Goal: Task Accomplishment & Management: Complete application form

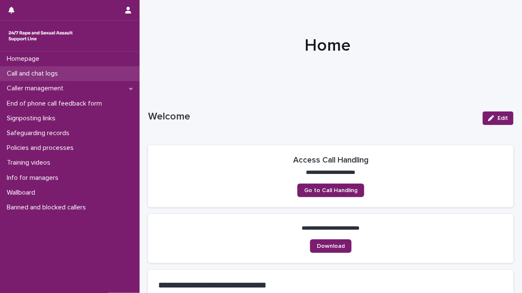
drag, startPoint x: 0, startPoint y: 0, endPoint x: 43, endPoint y: 72, distance: 84.2
click at [43, 72] on p "Call and chat logs" at bounding box center [33, 74] width 61 height 8
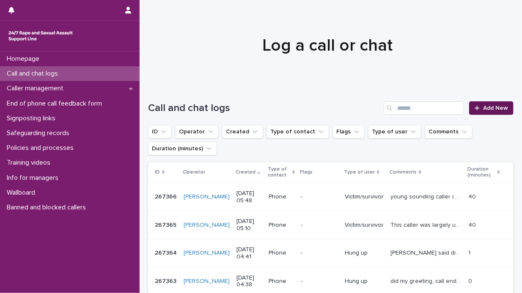
click at [483, 108] on span "Add New" at bounding box center [495, 108] width 25 height 6
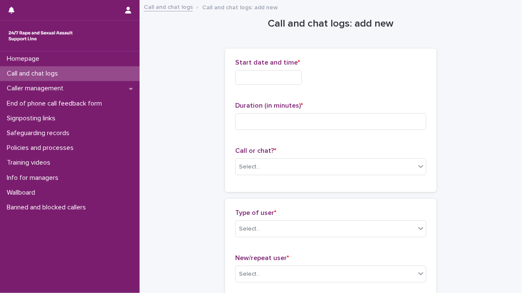
click at [243, 78] on input "text" at bounding box center [268, 77] width 67 height 15
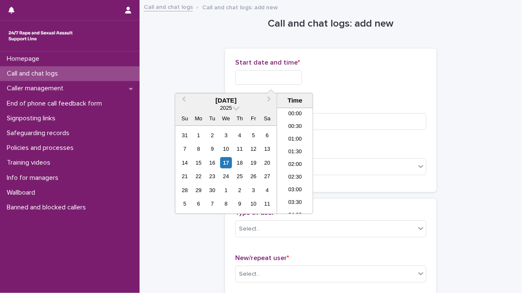
scroll to position [118, 0]
click at [224, 163] on div "17" at bounding box center [225, 162] width 11 height 11
click at [299, 162] on li "06:30" at bounding box center [295, 161] width 36 height 13
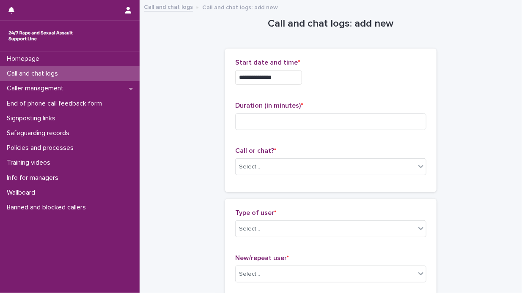
click at [279, 77] on input "**********" at bounding box center [268, 77] width 67 height 15
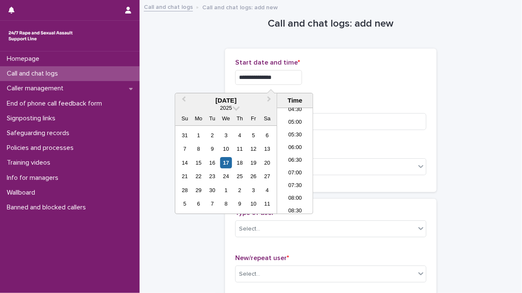
type input "**********"
drag, startPoint x: 359, startPoint y: 70, endPoint x: 324, endPoint y: 93, distance: 41.8
click at [359, 70] on div "**********" at bounding box center [330, 77] width 191 height 15
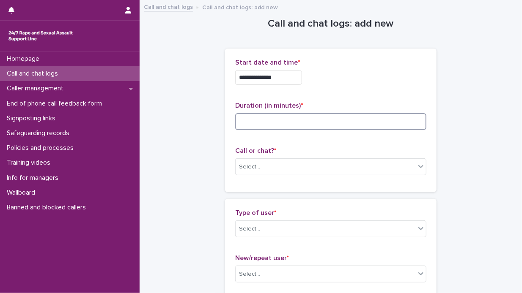
click at [240, 120] on input at bounding box center [330, 121] width 191 height 17
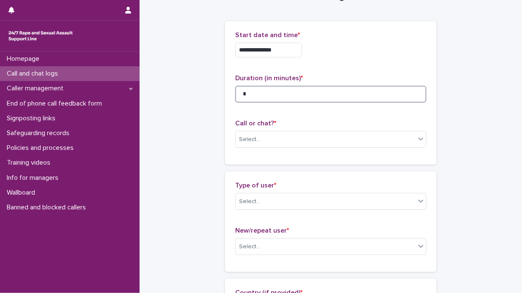
scroll to position [42, 0]
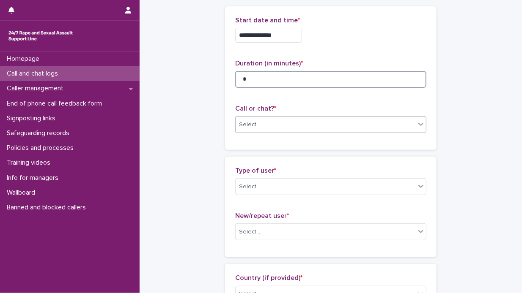
type input "*"
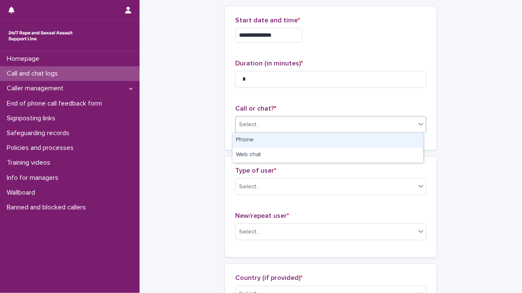
click at [418, 124] on icon at bounding box center [420, 124] width 5 height 3
click at [381, 138] on div "Phone" at bounding box center [328, 140] width 190 height 15
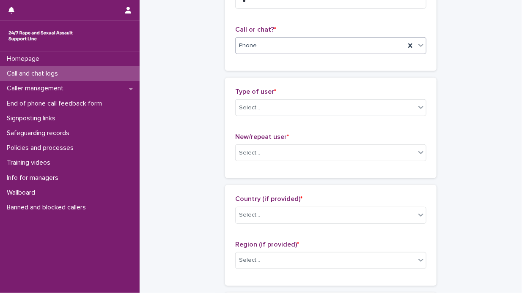
scroll to position [127, 0]
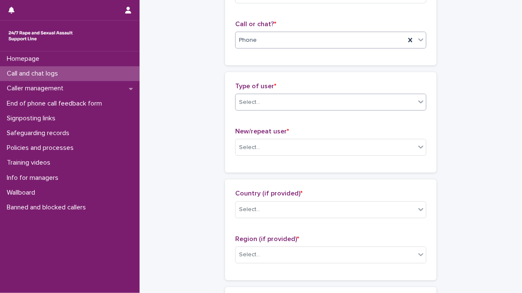
click at [418, 101] on icon at bounding box center [421, 102] width 8 height 8
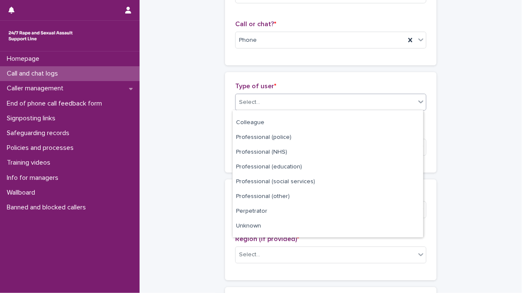
scroll to position [95, 0]
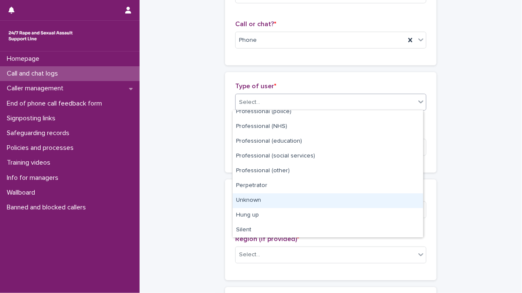
click at [315, 197] on div "Unknown" at bounding box center [328, 201] width 190 height 15
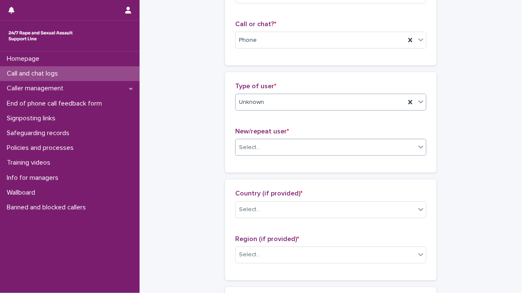
click at [417, 146] on icon at bounding box center [421, 147] width 8 height 8
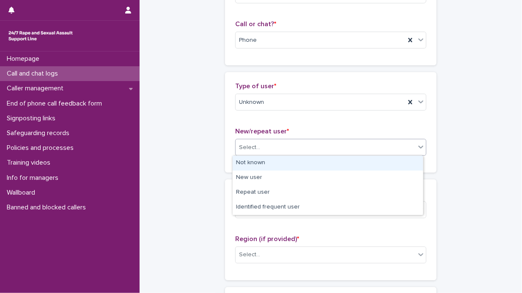
click at [367, 160] on div "Not known" at bounding box center [328, 163] width 190 height 15
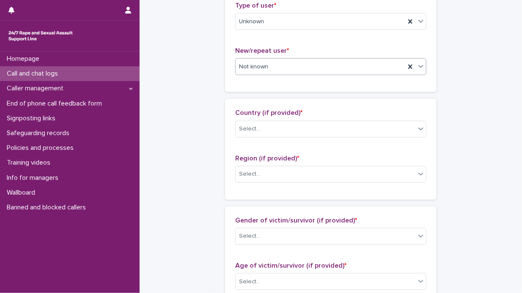
scroll to position [211, 0]
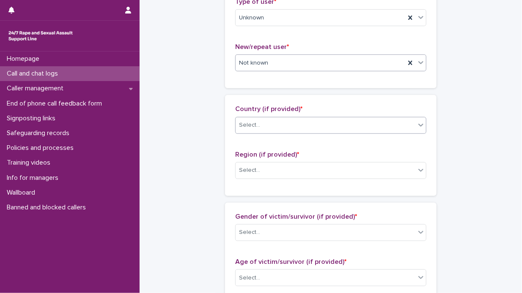
click at [418, 126] on icon at bounding box center [420, 125] width 5 height 3
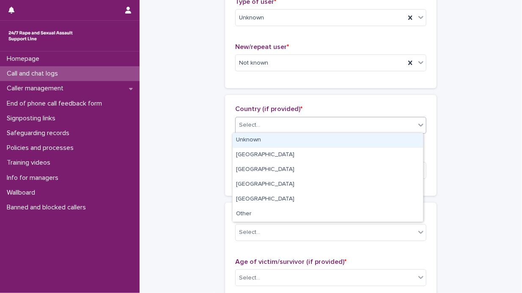
click at [378, 138] on div "Unknown" at bounding box center [328, 140] width 190 height 15
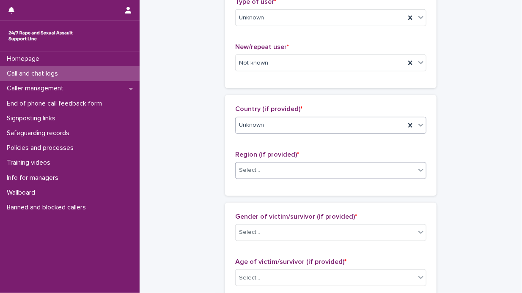
click at [417, 168] on icon at bounding box center [421, 170] width 8 height 8
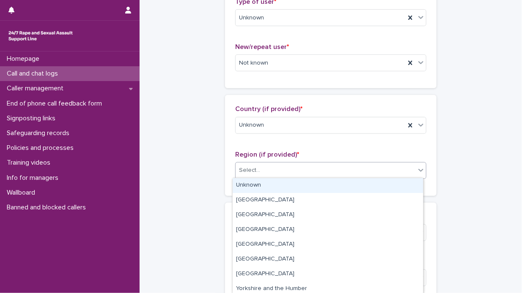
click at [375, 181] on div "Unknown" at bounding box center [328, 185] width 190 height 15
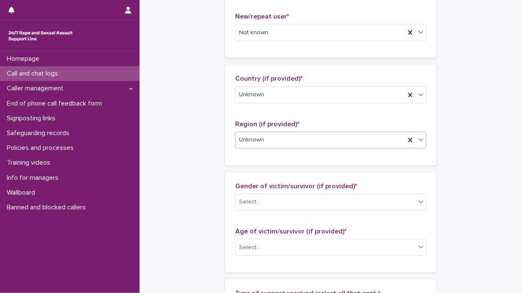
scroll to position [296, 0]
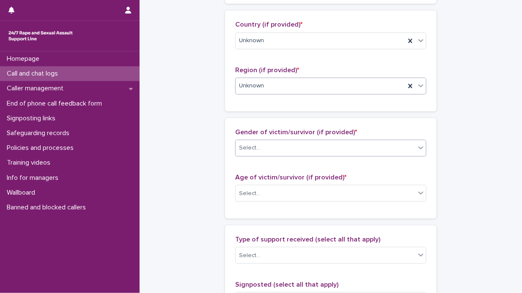
click at [418, 147] on icon at bounding box center [420, 148] width 5 height 3
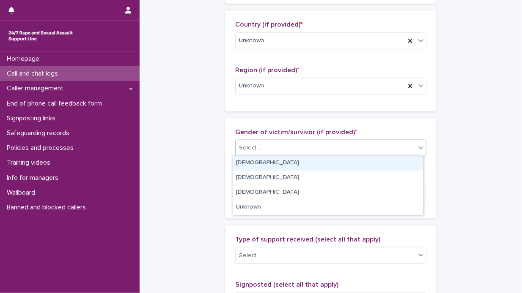
click at [369, 163] on div "[DEMOGRAPHIC_DATA]" at bounding box center [328, 163] width 190 height 15
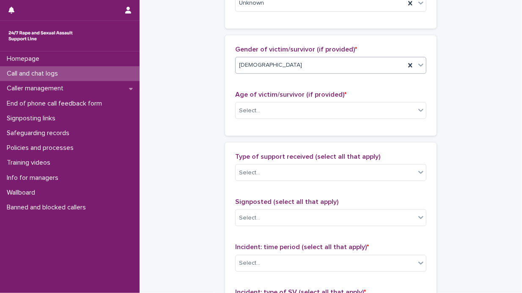
scroll to position [381, 0]
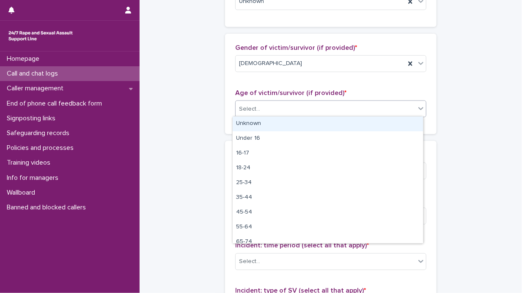
click at [418, 107] on icon at bounding box center [420, 108] width 5 height 3
click at [381, 126] on div "Unknown" at bounding box center [328, 124] width 190 height 15
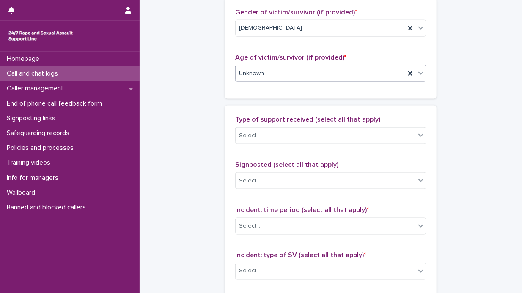
scroll to position [465, 0]
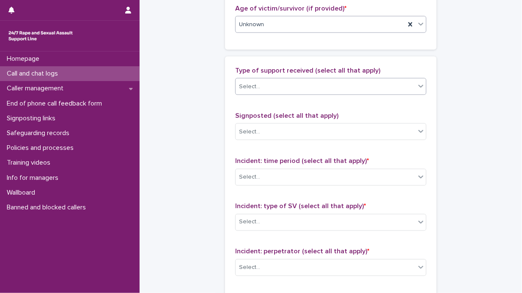
click at [417, 85] on icon at bounding box center [421, 86] width 8 height 8
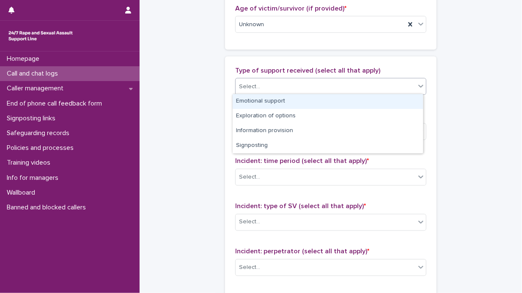
click at [384, 101] on div "Emotional support" at bounding box center [328, 101] width 190 height 15
click at [419, 85] on icon at bounding box center [420, 86] width 5 height 3
click at [397, 100] on div "Exploration of options" at bounding box center [328, 101] width 190 height 15
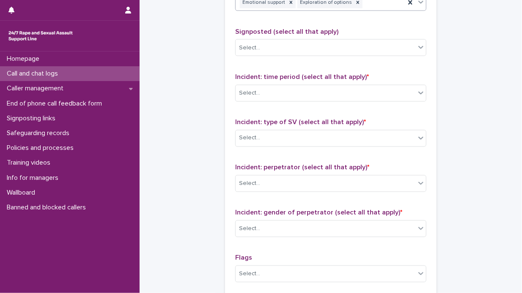
scroll to position [550, 0]
click at [418, 91] on icon at bounding box center [420, 92] width 5 height 3
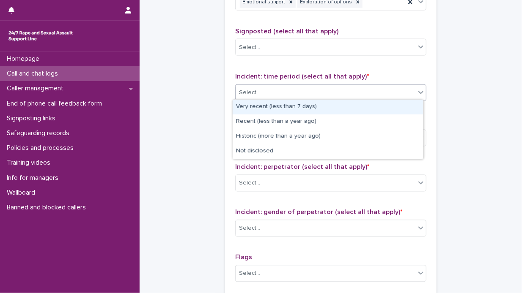
click at [358, 107] on div "Very recent (less than 7 days)" at bounding box center [328, 107] width 190 height 15
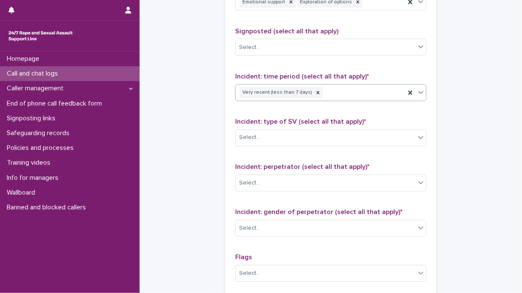
scroll to position [592, 0]
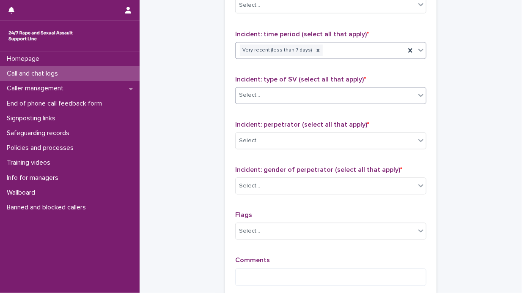
click at [418, 93] on icon at bounding box center [421, 95] width 8 height 8
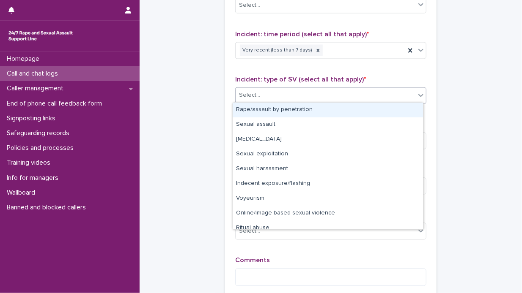
click at [364, 105] on div "Rape/assault by penetration" at bounding box center [328, 110] width 190 height 15
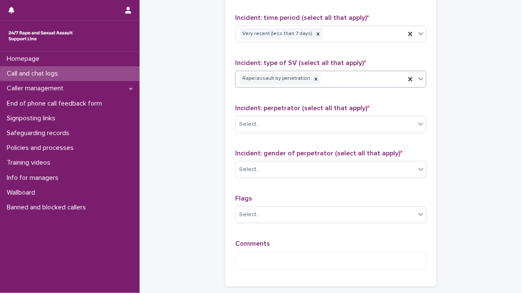
scroll to position [634, 0]
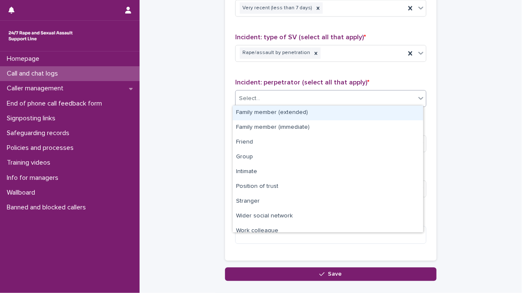
click at [418, 98] on icon at bounding box center [420, 98] width 5 height 3
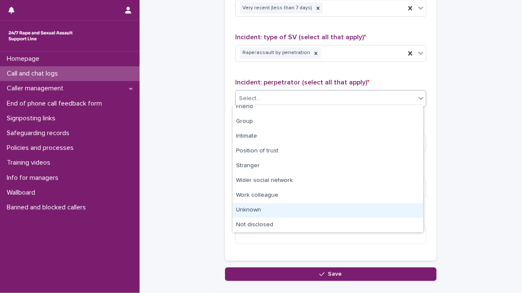
click at [299, 205] on div "Unknown" at bounding box center [328, 210] width 190 height 15
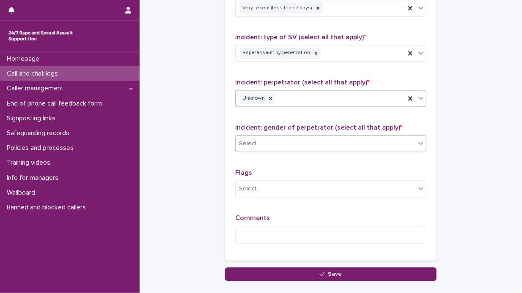
click at [418, 142] on icon at bounding box center [420, 143] width 5 height 3
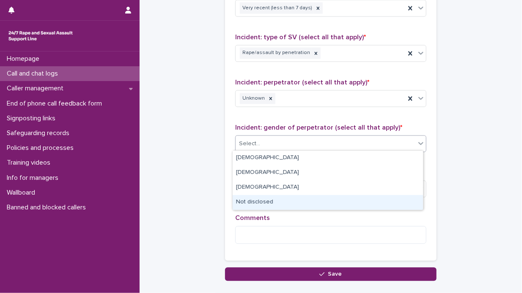
click at [300, 203] on div "Not disclosed" at bounding box center [328, 202] width 190 height 15
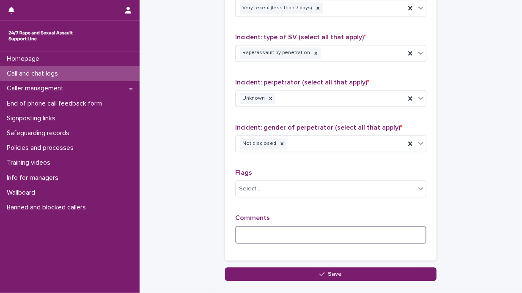
click at [241, 232] on textarea at bounding box center [330, 236] width 191 height 18
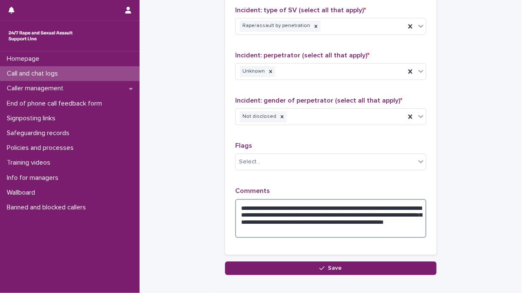
scroll to position [677, 0]
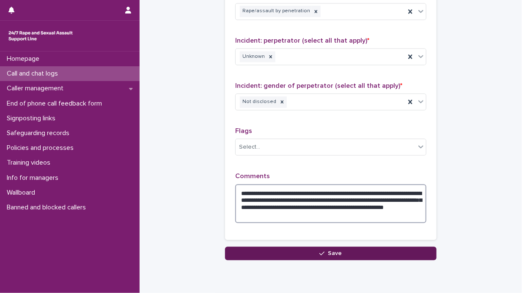
type textarea "**********"
click at [334, 251] on span "Save" at bounding box center [335, 254] width 14 height 6
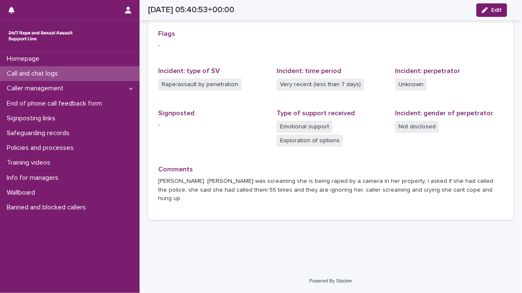
scroll to position [178, 0]
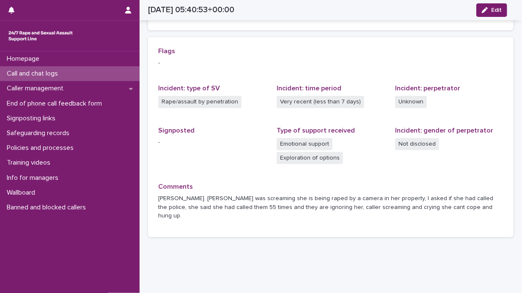
click at [88, 72] on div "Call and chat logs" at bounding box center [70, 73] width 140 height 15
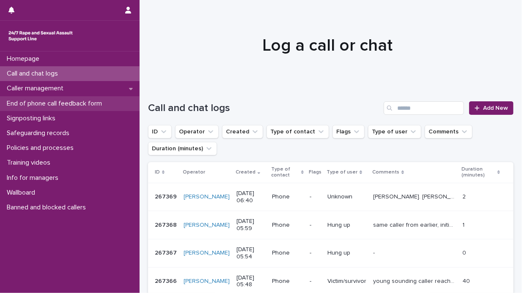
click at [75, 104] on p "End of phone call feedback form" at bounding box center [55, 104] width 105 height 8
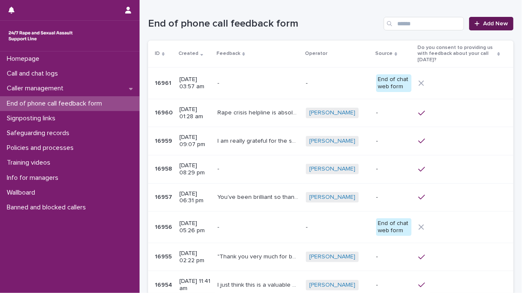
click at [485, 24] on span "Add New" at bounding box center [495, 24] width 25 height 6
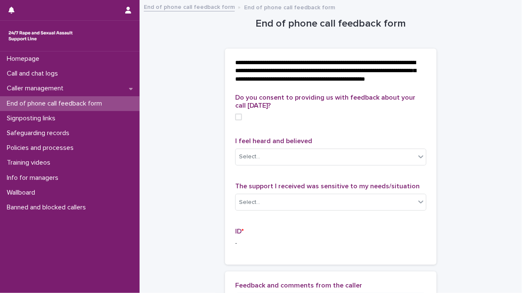
click at [235, 121] on span at bounding box center [238, 117] width 7 height 7
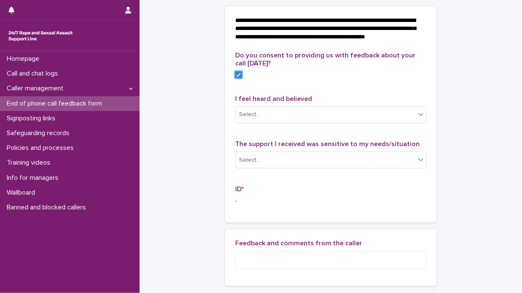
scroll to position [85, 0]
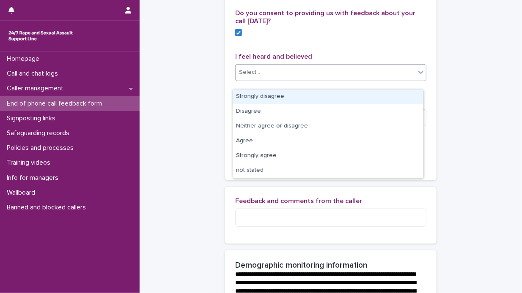
click at [418, 77] on icon at bounding box center [421, 72] width 8 height 8
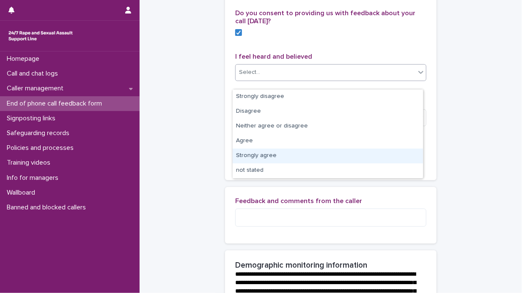
click at [332, 156] on div "Strongly agree" at bounding box center [328, 156] width 190 height 15
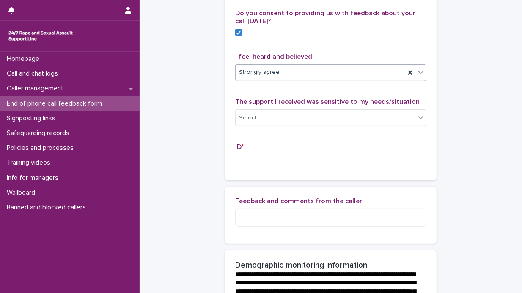
scroll to position [127, 0]
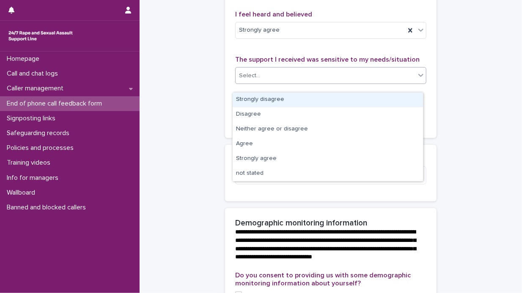
click at [418, 79] on icon at bounding box center [421, 75] width 8 height 8
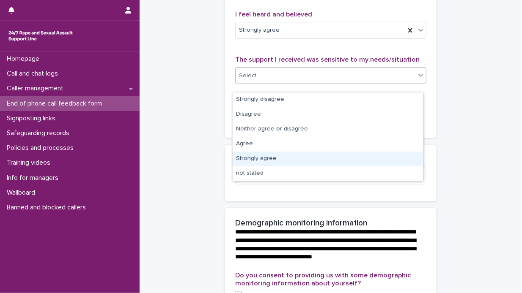
click at [303, 157] on div "Strongly agree" at bounding box center [328, 159] width 190 height 15
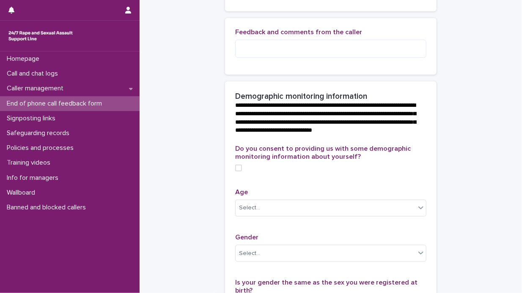
scroll to position [296, 0]
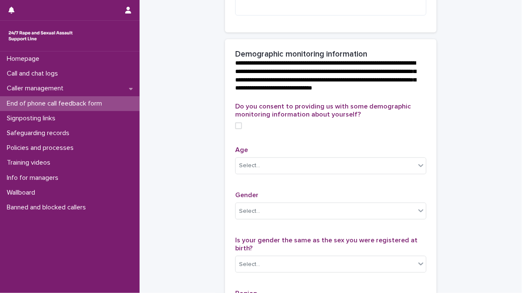
click at [238, 129] on span at bounding box center [238, 126] width 7 height 7
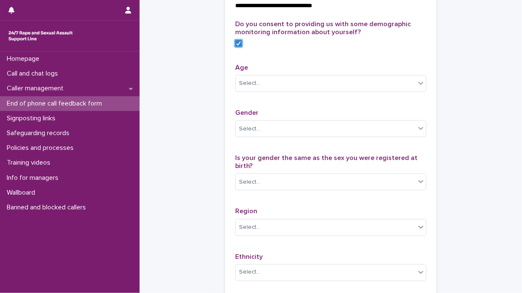
scroll to position [381, 0]
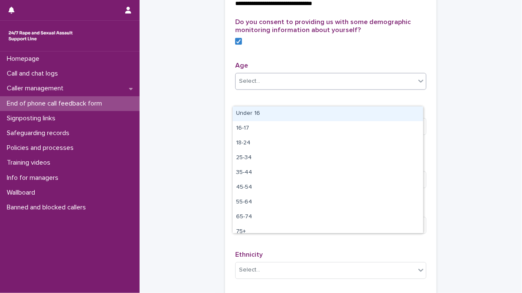
click at [418, 83] on icon at bounding box center [420, 81] width 5 height 3
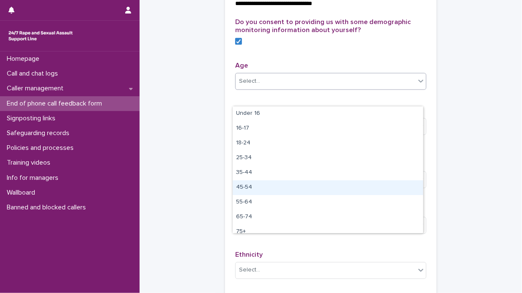
click at [329, 188] on div "45-54" at bounding box center [328, 188] width 190 height 15
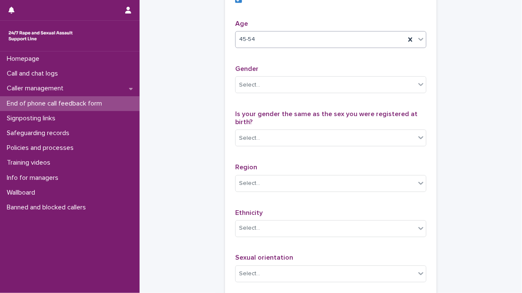
scroll to position [423, 0]
click at [419, 86] on icon at bounding box center [420, 84] width 5 height 3
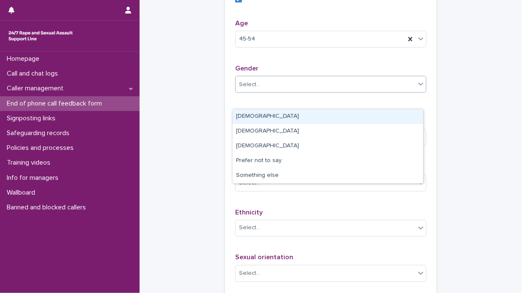
click at [382, 115] on div "[DEMOGRAPHIC_DATA]" at bounding box center [328, 117] width 190 height 15
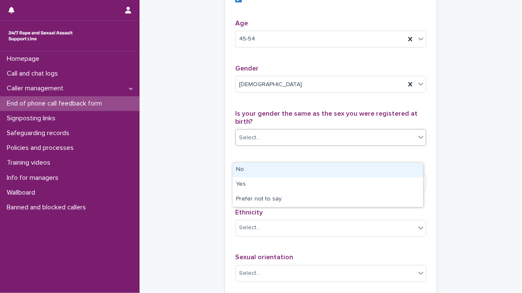
click at [418, 142] on icon at bounding box center [421, 137] width 8 height 8
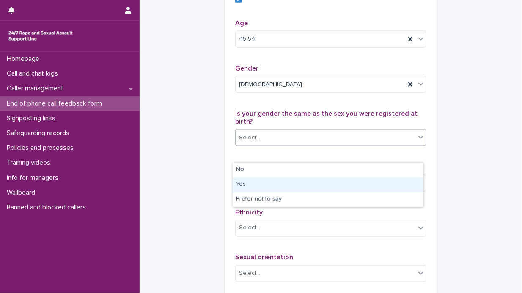
click at [356, 183] on div "Yes" at bounding box center [328, 185] width 190 height 15
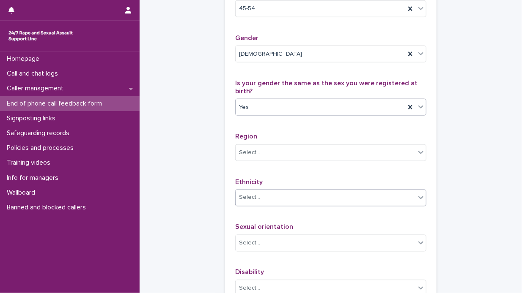
scroll to position [507, 0]
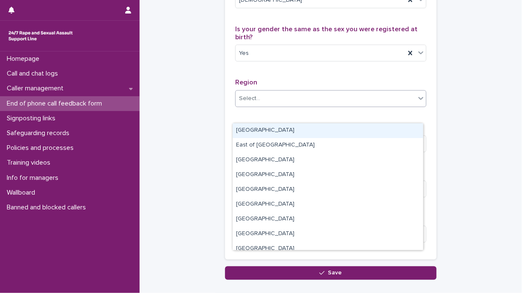
click at [418, 103] on icon at bounding box center [421, 98] width 8 height 8
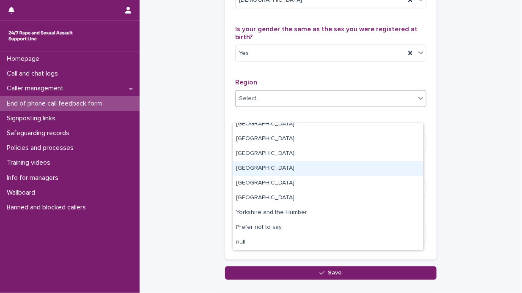
scroll to position [8, 0]
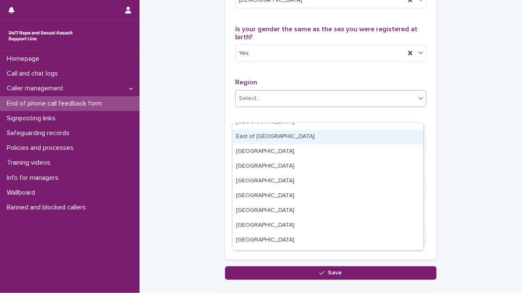
click at [323, 134] on div "East of [GEOGRAPHIC_DATA]" at bounding box center [328, 137] width 190 height 15
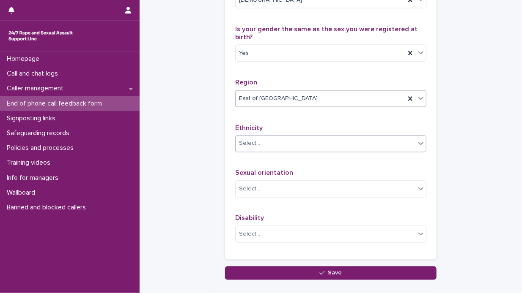
click at [418, 148] on icon at bounding box center [421, 144] width 8 height 8
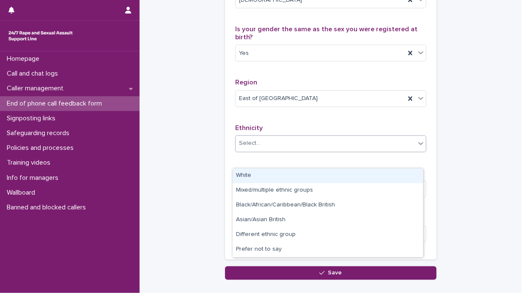
click at [369, 178] on div "White" at bounding box center [328, 176] width 190 height 15
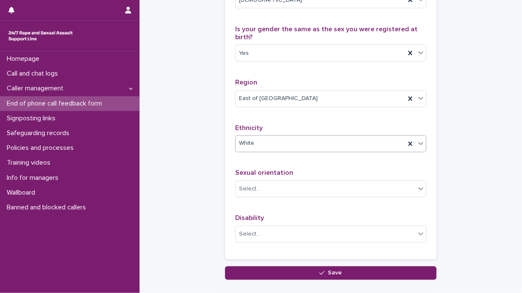
scroll to position [550, 0]
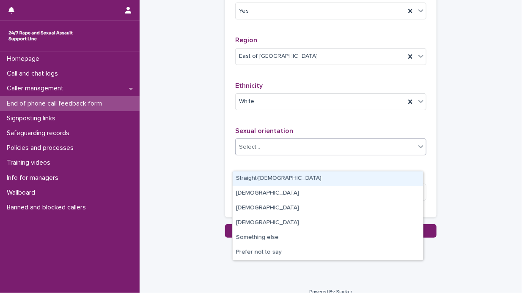
click at [419, 148] on icon at bounding box center [420, 146] width 5 height 3
click at [373, 178] on div "Straight/[DEMOGRAPHIC_DATA]" at bounding box center [328, 179] width 190 height 15
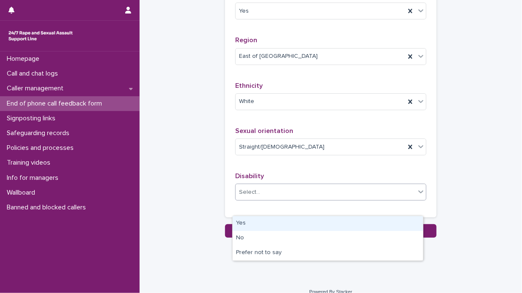
click at [417, 196] on icon at bounding box center [421, 192] width 8 height 8
click at [342, 221] on div "Yes" at bounding box center [328, 223] width 190 height 15
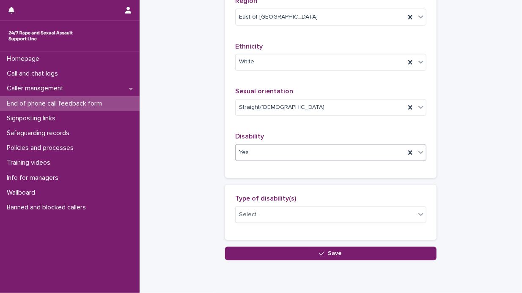
scroll to position [634, 0]
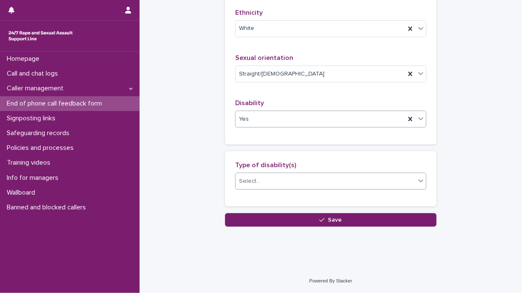
click at [418, 183] on icon at bounding box center [420, 181] width 5 height 3
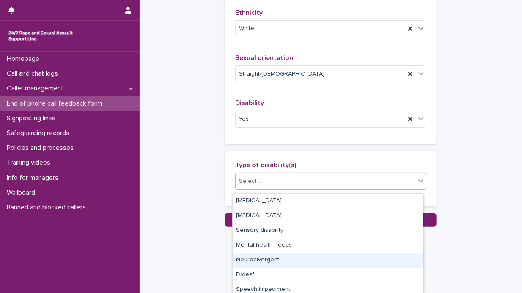
click at [313, 260] on div "Neurodivergent" at bounding box center [328, 260] width 190 height 15
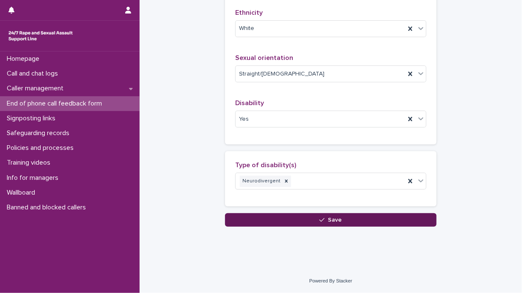
click at [332, 222] on span "Save" at bounding box center [335, 220] width 14 height 6
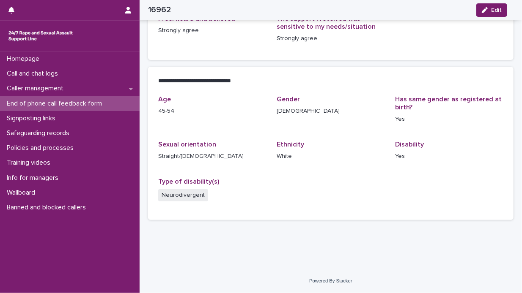
scroll to position [148, 0]
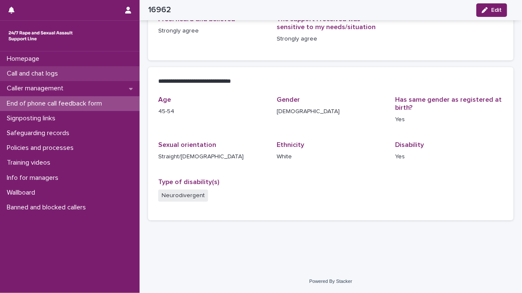
click at [61, 75] on p "Call and chat logs" at bounding box center [33, 74] width 61 height 8
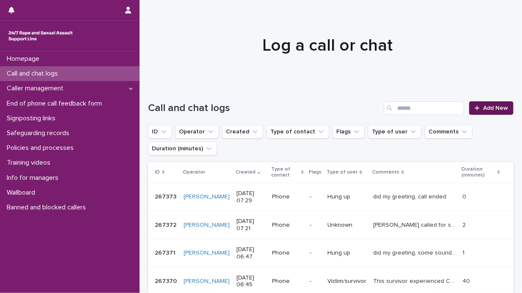
click at [485, 109] on span "Add New" at bounding box center [495, 108] width 25 height 6
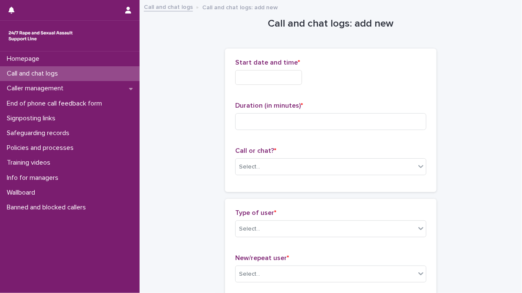
click at [238, 77] on input "text" at bounding box center [268, 77] width 67 height 15
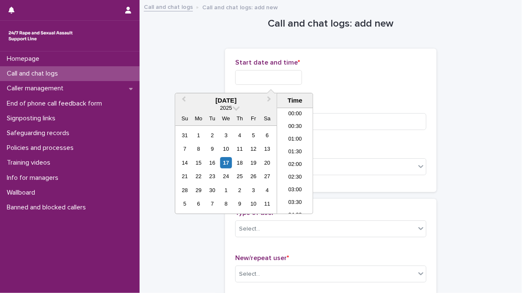
scroll to position [144, 0]
click at [225, 161] on div "17" at bounding box center [225, 162] width 11 height 11
click at [301, 137] on li "06:30" at bounding box center [295, 135] width 36 height 13
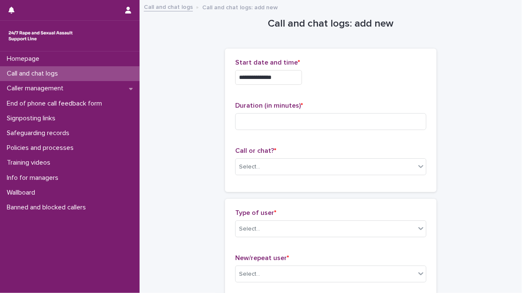
click at [278, 77] on input "**********" at bounding box center [268, 77] width 67 height 15
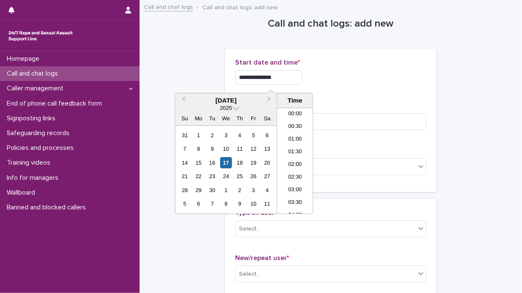
scroll to position [118, 0]
type input "**********"
drag, startPoint x: 359, startPoint y: 78, endPoint x: 326, endPoint y: 99, distance: 38.9
click at [359, 79] on div "**********" at bounding box center [330, 77] width 191 height 15
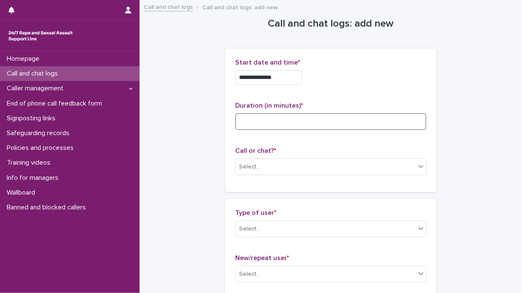
click at [247, 122] on input at bounding box center [330, 121] width 191 height 17
type input "**"
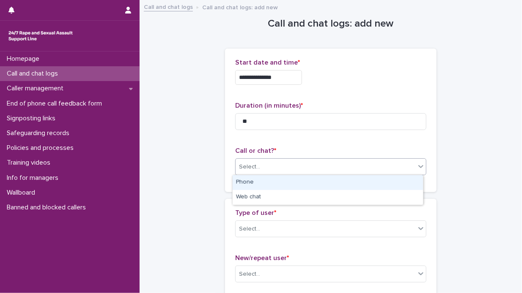
click at [419, 167] on icon at bounding box center [421, 166] width 8 height 8
click at [378, 179] on div "Phone" at bounding box center [328, 182] width 190 height 15
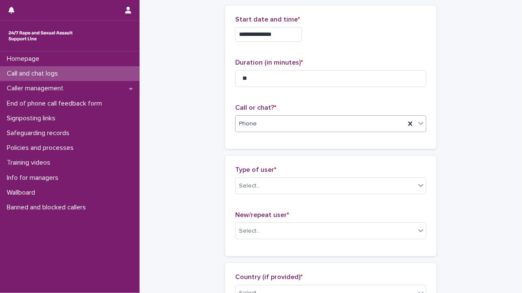
scroll to position [85, 0]
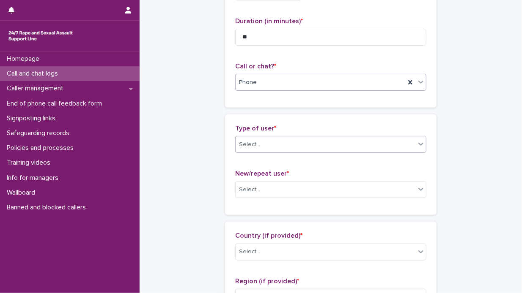
click at [417, 146] on icon at bounding box center [421, 144] width 8 height 8
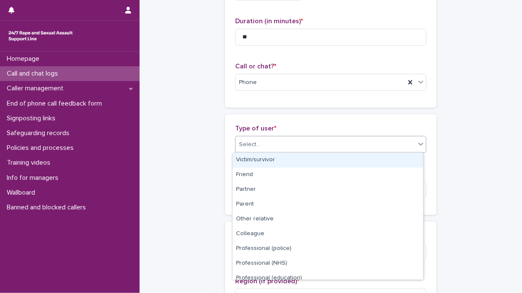
click at [400, 158] on div "Victim/survivor" at bounding box center [328, 160] width 190 height 15
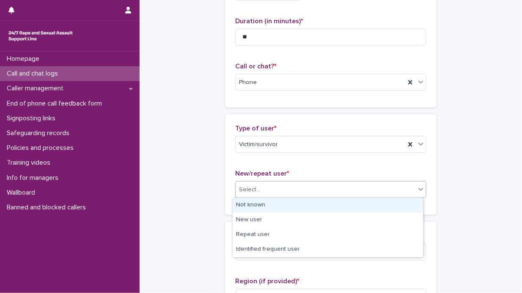
click at [417, 186] on icon at bounding box center [421, 189] width 8 height 8
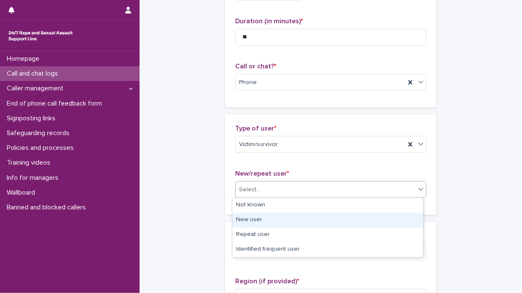
click at [341, 222] on div "New user" at bounding box center [328, 220] width 190 height 15
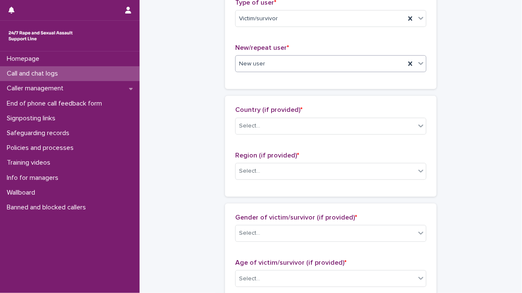
scroll to position [211, 0]
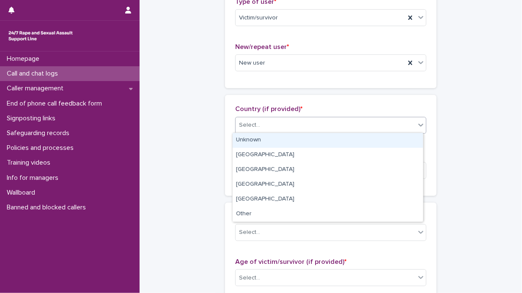
click at [417, 124] on icon at bounding box center [421, 125] width 8 height 8
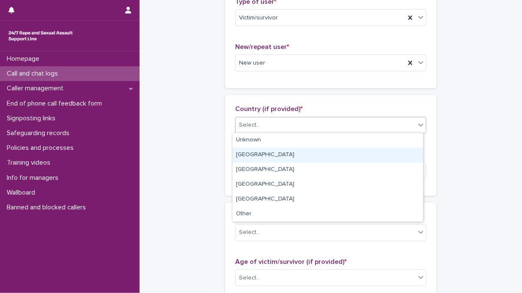
click at [343, 154] on div "[GEOGRAPHIC_DATA]" at bounding box center [328, 155] width 190 height 15
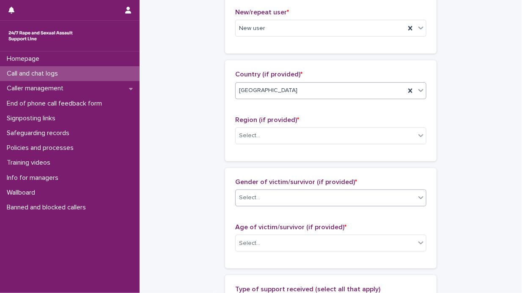
scroll to position [296, 0]
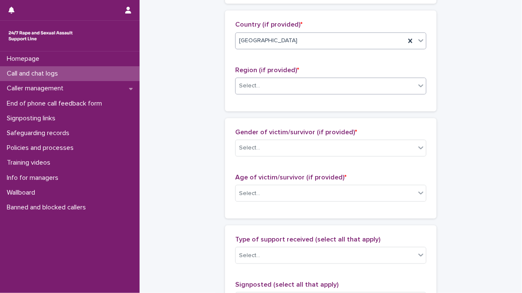
click at [418, 85] on icon at bounding box center [420, 86] width 5 height 3
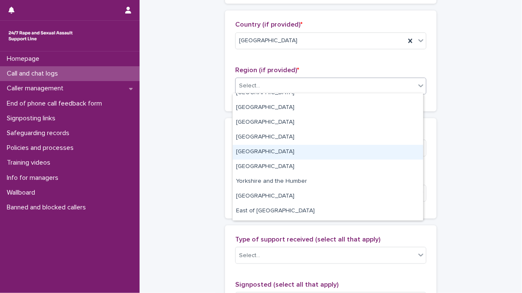
scroll to position [36, 0]
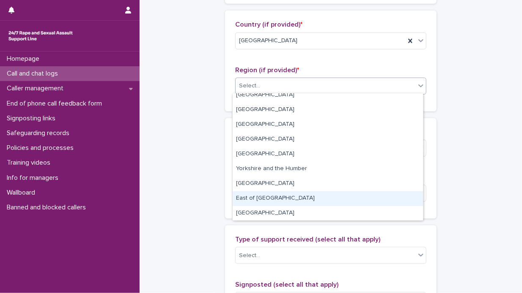
click at [357, 194] on div "East of [GEOGRAPHIC_DATA]" at bounding box center [328, 199] width 190 height 15
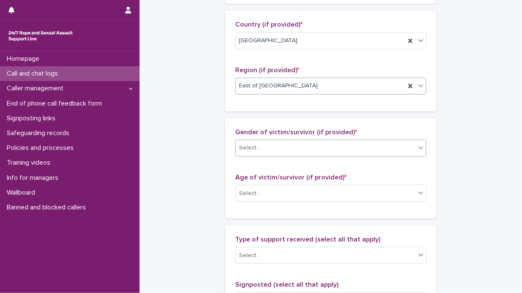
click at [417, 145] on icon at bounding box center [421, 148] width 8 height 8
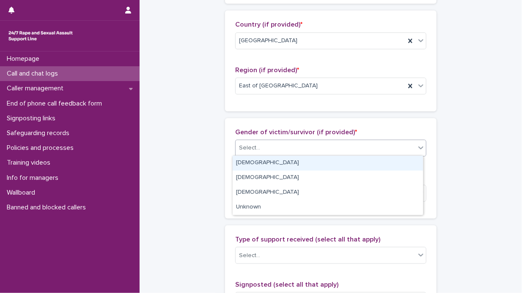
click at [373, 162] on div "[DEMOGRAPHIC_DATA]" at bounding box center [328, 163] width 190 height 15
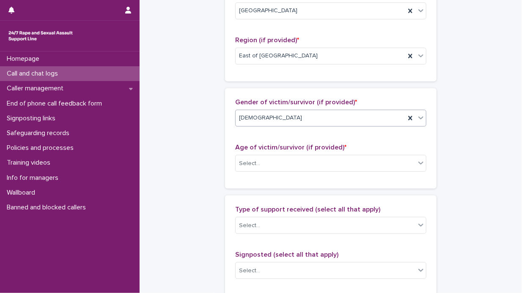
scroll to position [381, 0]
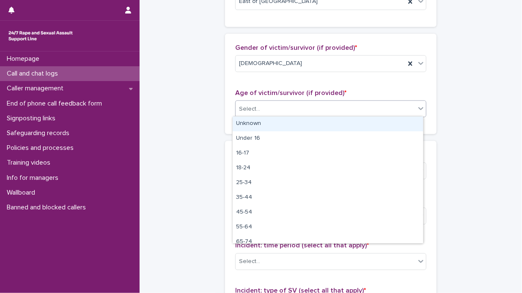
click at [419, 106] on icon at bounding box center [421, 108] width 8 height 8
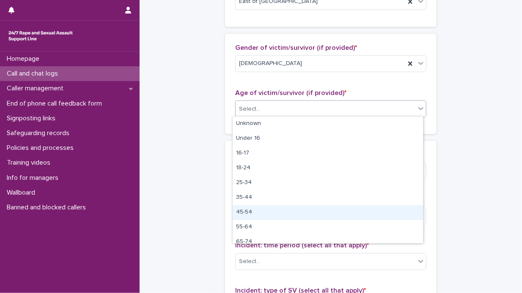
click at [315, 211] on div "45-54" at bounding box center [328, 213] width 190 height 15
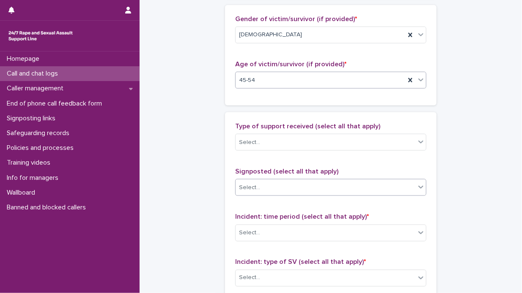
scroll to position [465, 0]
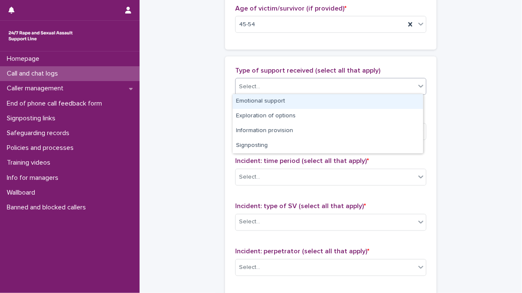
click at [418, 85] on icon at bounding box center [420, 86] width 5 height 3
click at [382, 99] on div "Emotional support" at bounding box center [328, 101] width 190 height 15
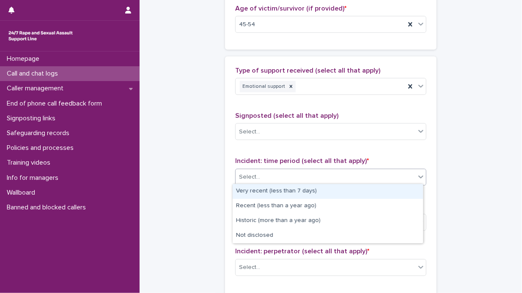
click at [418, 175] on icon at bounding box center [421, 177] width 8 height 8
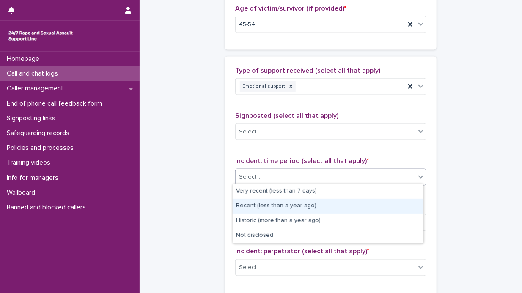
click at [361, 204] on div "Recent (less than a year ago)" at bounding box center [328, 206] width 190 height 15
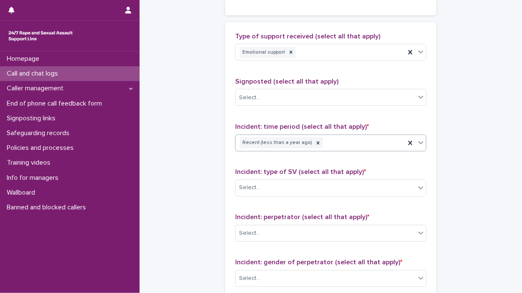
scroll to position [592, 0]
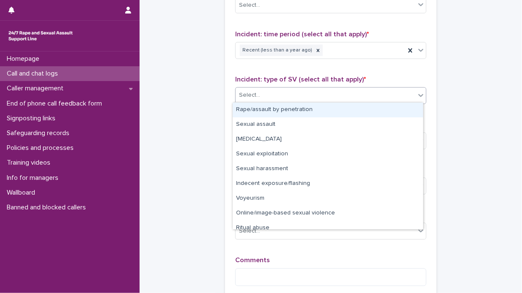
click at [418, 94] on icon at bounding box center [420, 95] width 5 height 3
click at [373, 110] on div "Rape/assault by penetration" at bounding box center [328, 110] width 190 height 15
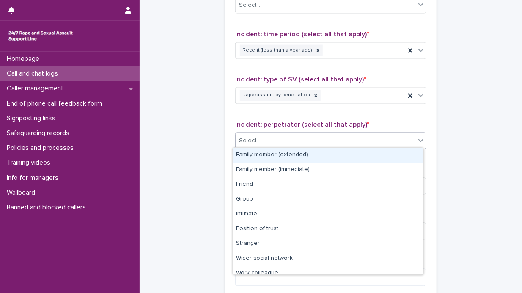
click at [417, 140] on icon at bounding box center [421, 141] width 8 height 8
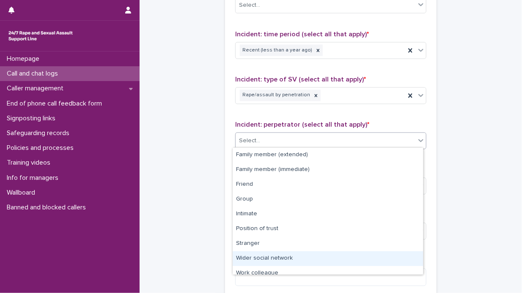
click at [321, 256] on div "Wider social network" at bounding box center [328, 259] width 190 height 15
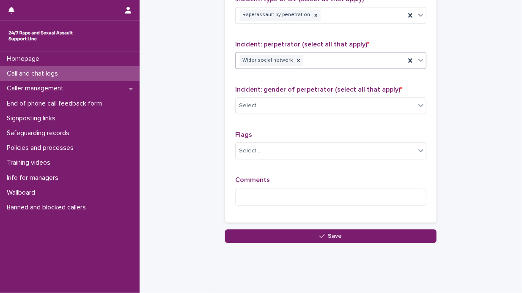
scroll to position [677, 0]
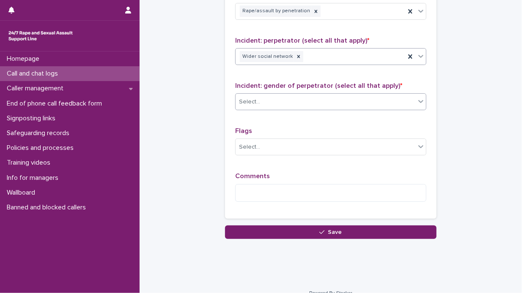
click at [419, 98] on icon at bounding box center [421, 101] width 8 height 8
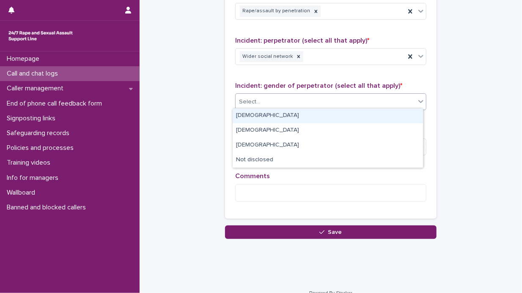
click at [371, 112] on div "[DEMOGRAPHIC_DATA]" at bounding box center [328, 116] width 190 height 15
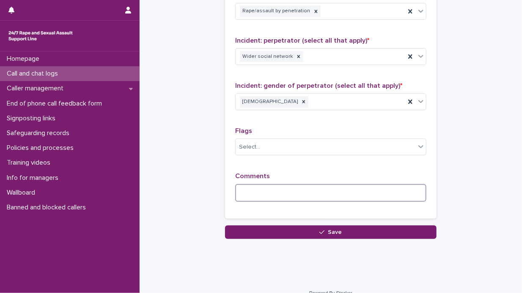
drag, startPoint x: 239, startPoint y: 186, endPoint x: 273, endPoint y: 182, distance: 34.1
click at [242, 186] on textarea at bounding box center [330, 193] width 191 height 18
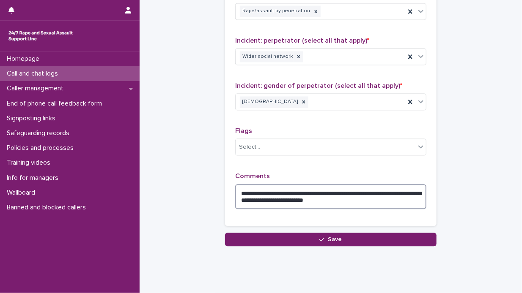
click at [268, 197] on textarea "**********" at bounding box center [330, 196] width 191 height 25
click at [269, 197] on textarea "**********" at bounding box center [330, 196] width 191 height 25
click at [377, 202] on textarea "**********" at bounding box center [330, 196] width 191 height 25
click at [276, 195] on textarea "**********" at bounding box center [330, 196] width 191 height 25
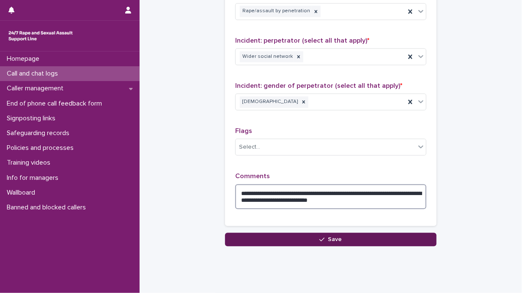
type textarea "**********"
click at [333, 237] on span "Save" at bounding box center [335, 240] width 14 height 6
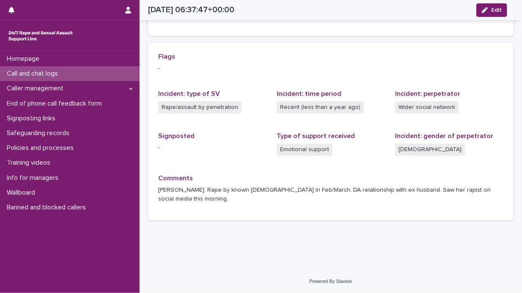
scroll to position [156, 0]
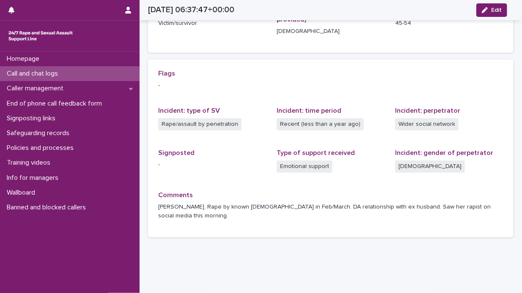
click at [74, 71] on div "Call and chat logs" at bounding box center [70, 73] width 140 height 15
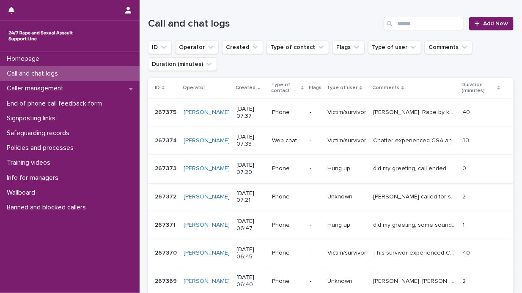
scroll to position [127, 0]
